Goal: Transaction & Acquisition: Purchase product/service

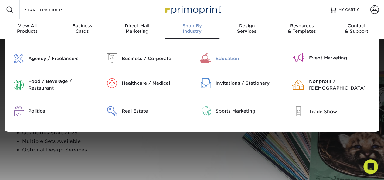
click at [220, 59] on div "Education" at bounding box center [248, 58] width 66 height 7
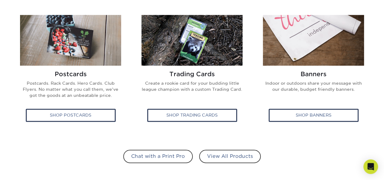
scroll to position [373, 0]
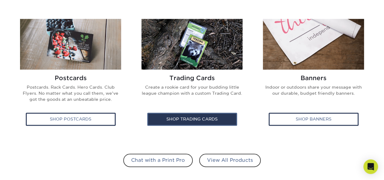
click at [194, 122] on div "Shop Trading Cards" at bounding box center [192, 119] width 90 height 13
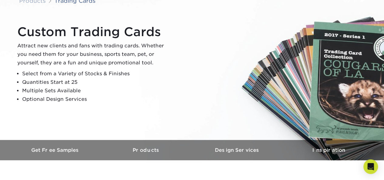
scroll to position [116, 0]
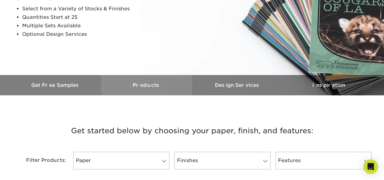
click at [146, 84] on h3 "Products" at bounding box center [146, 85] width 91 height 6
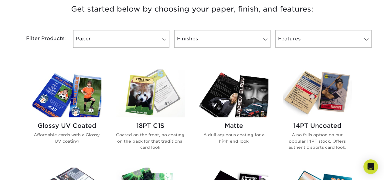
scroll to position [234, 0]
